Goal: Task Accomplishment & Management: Manage account settings

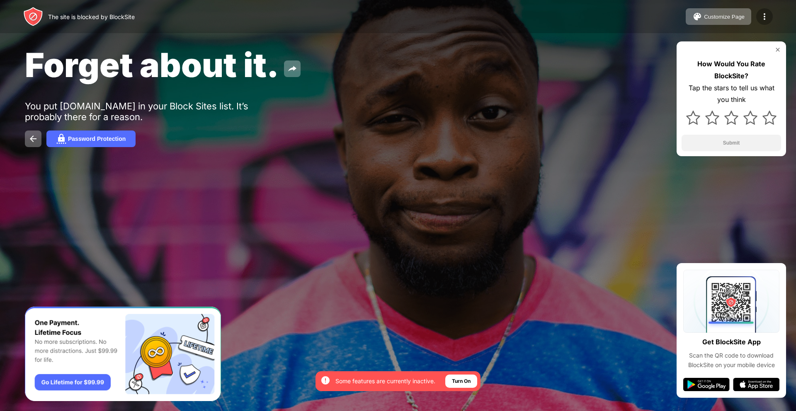
click at [764, 14] on img at bounding box center [764, 17] width 10 height 10
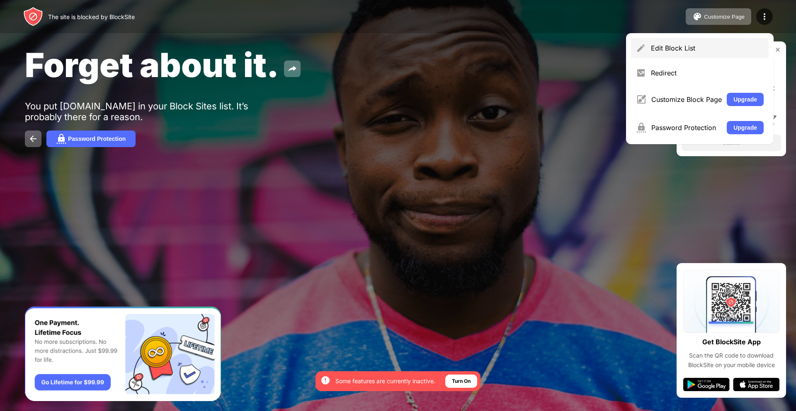
click at [674, 48] on div "Edit Block List" at bounding box center [707, 48] width 113 height 8
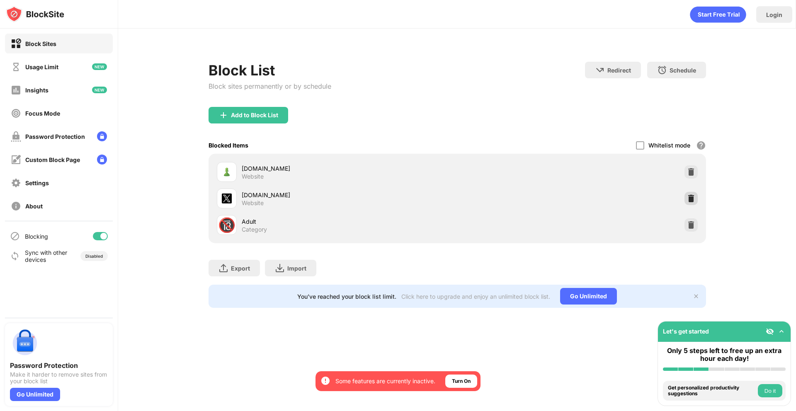
click at [692, 202] on img at bounding box center [691, 198] width 8 height 8
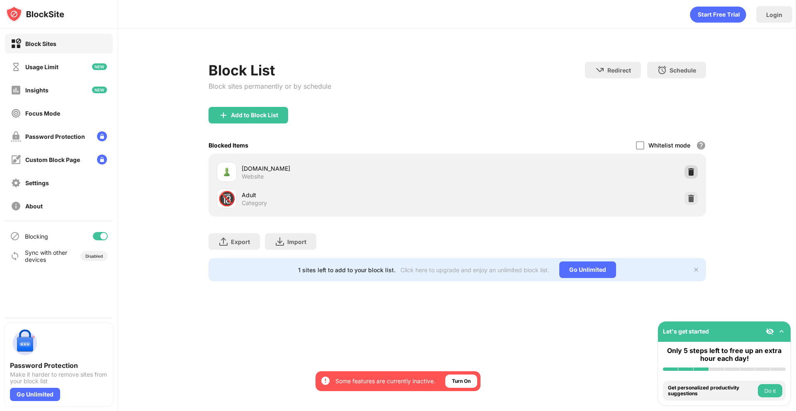
click at [692, 173] on img at bounding box center [691, 172] width 8 height 8
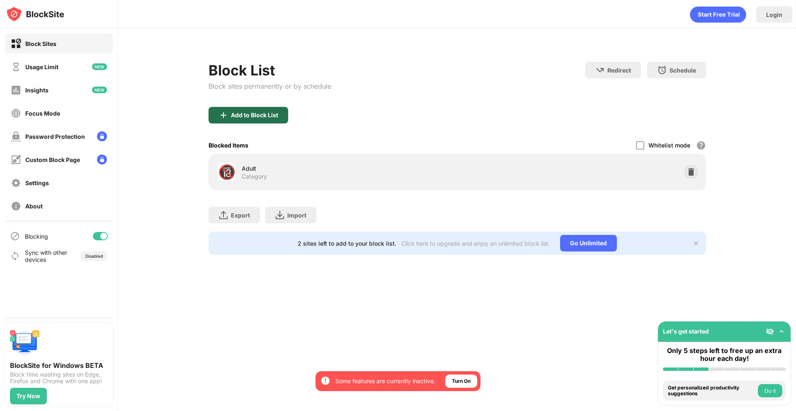
click at [241, 115] on div "Add to Block List" at bounding box center [254, 115] width 47 height 7
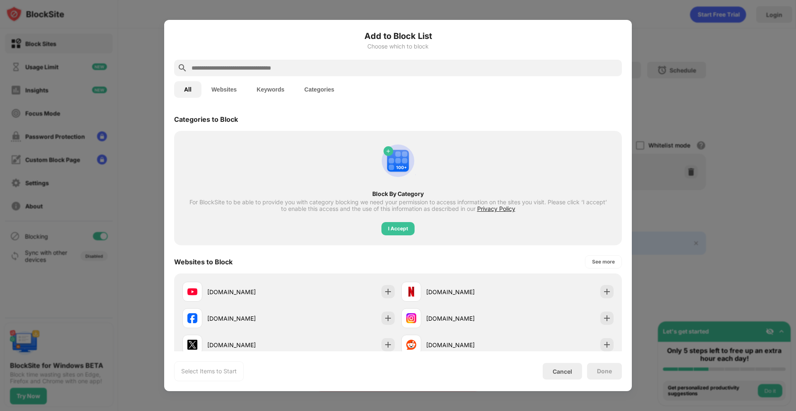
click at [282, 66] on input "text" at bounding box center [405, 68] width 428 height 10
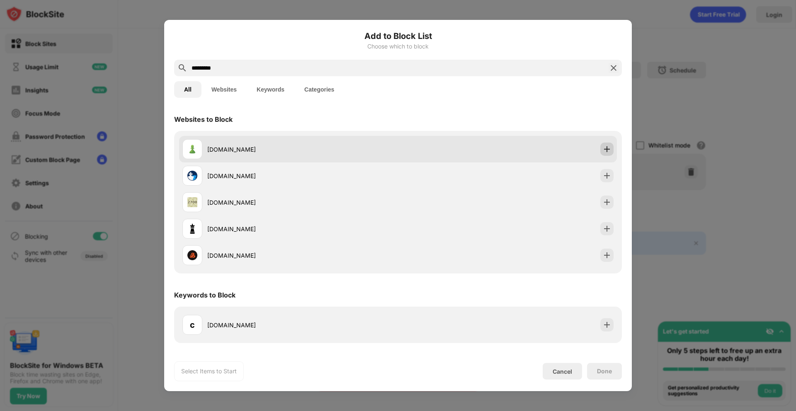
type input "*********"
click at [604, 146] on img at bounding box center [606, 149] width 8 height 8
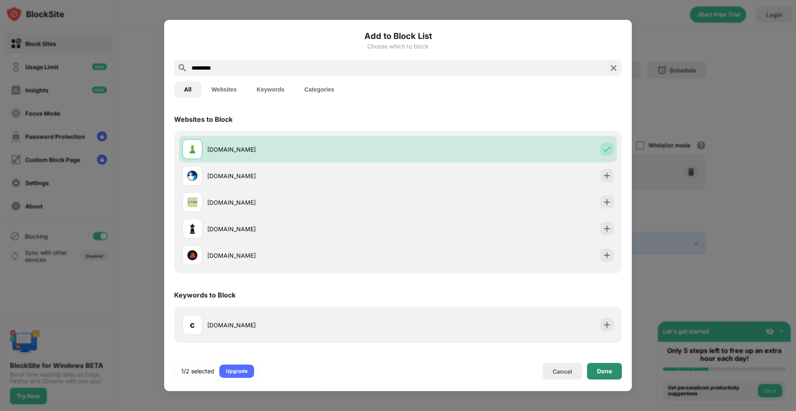
click at [603, 372] on div "Done" at bounding box center [604, 371] width 15 height 7
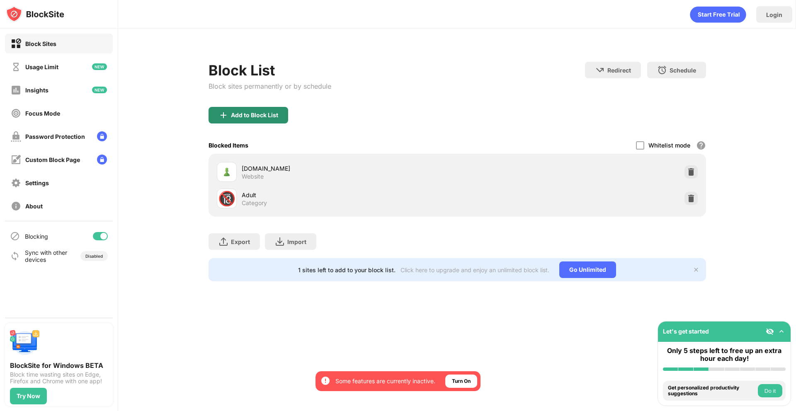
click at [251, 112] on div "Add to Block List" at bounding box center [254, 115] width 47 height 7
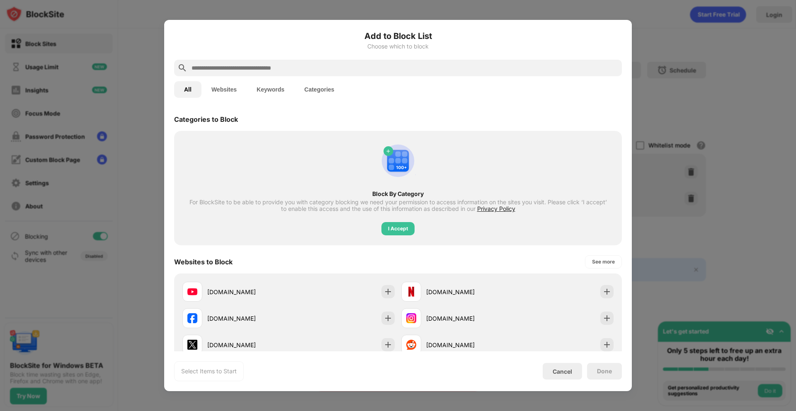
click at [253, 69] on input "text" at bounding box center [405, 68] width 428 height 10
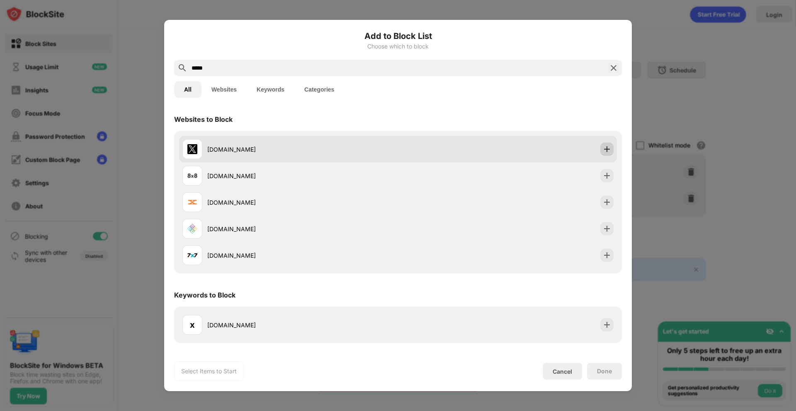
type input "*****"
click at [603, 150] on img at bounding box center [606, 149] width 8 height 8
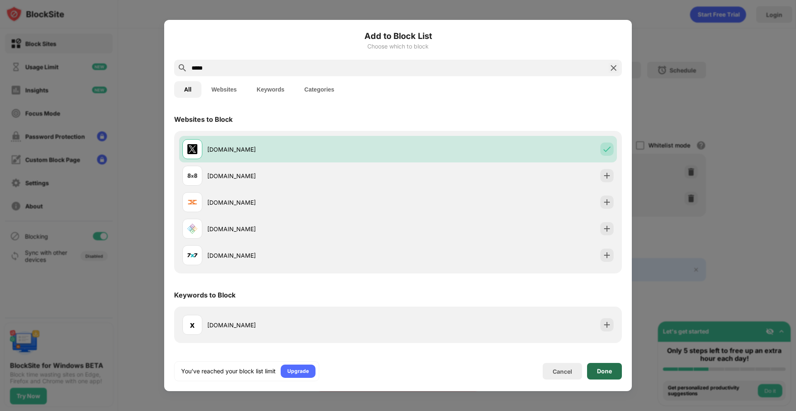
click at [604, 375] on div "Done" at bounding box center [604, 371] width 35 height 17
